Goal: Information Seeking & Learning: Compare options

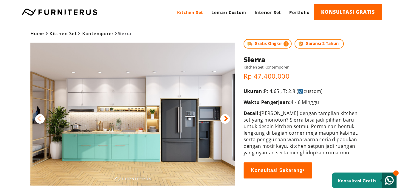
click at [154, 105] on img at bounding box center [132, 114] width 204 height 143
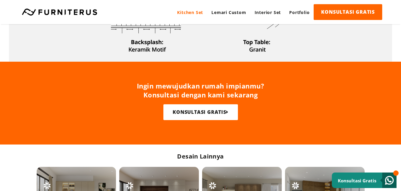
scroll to position [167, 0]
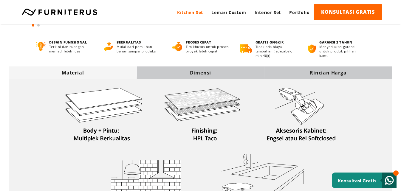
click at [190, 76] on div "Dimensi" at bounding box center [201, 72] width 128 height 13
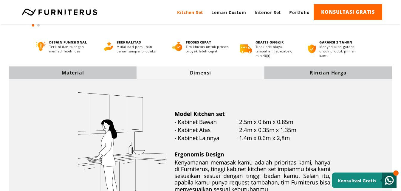
scroll to position [0, 0]
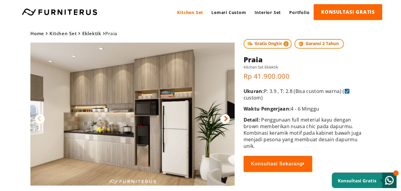
click at [175, 103] on img at bounding box center [132, 114] width 204 height 143
